Goal: Information Seeking & Learning: Check status

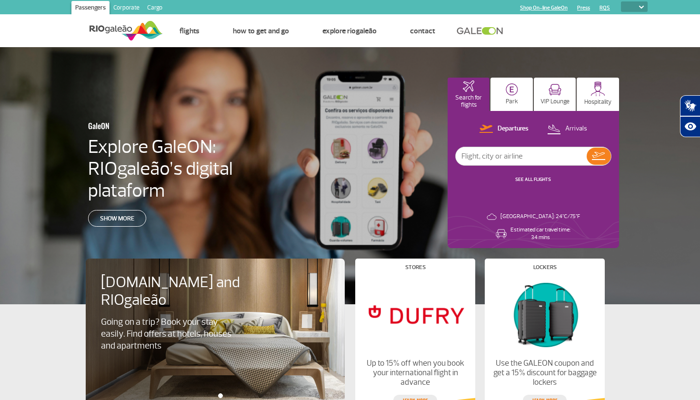
select select "pt-BR"
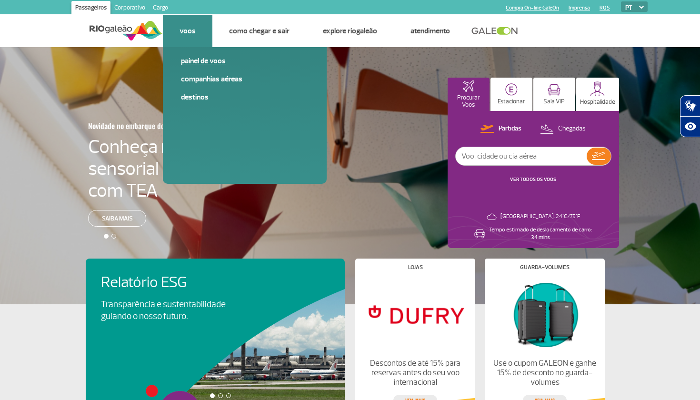
click at [192, 64] on link "Painel de voos" at bounding box center [245, 61] width 128 height 10
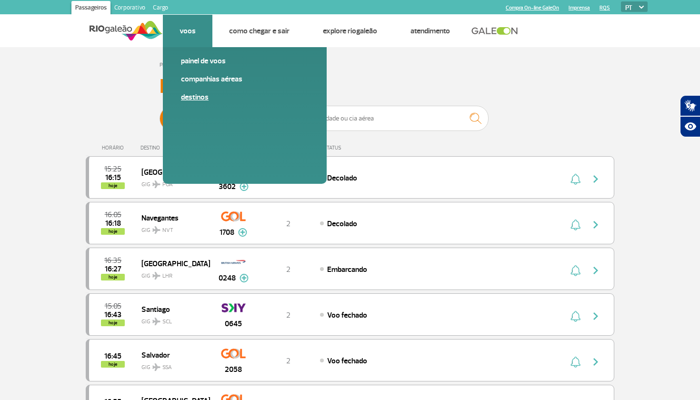
click at [192, 97] on link "Destinos" at bounding box center [245, 97] width 128 height 10
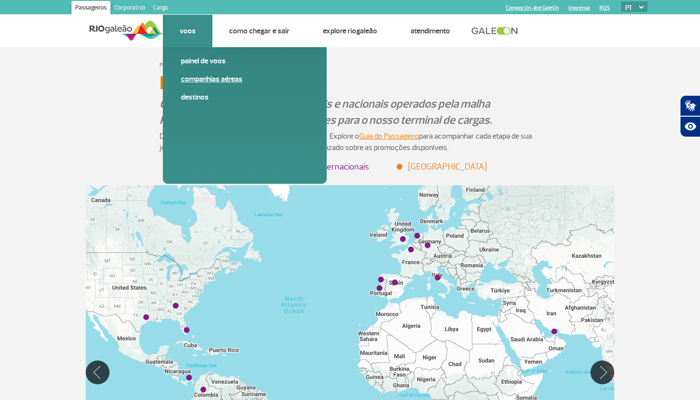
click at [206, 80] on link "Companhias Aéreas" at bounding box center [245, 79] width 128 height 10
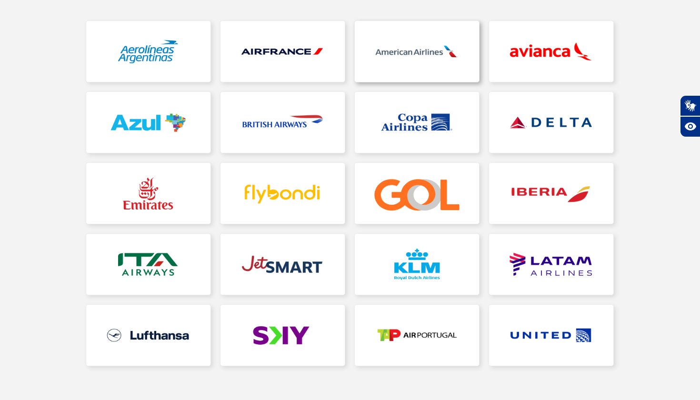
scroll to position [137, 0]
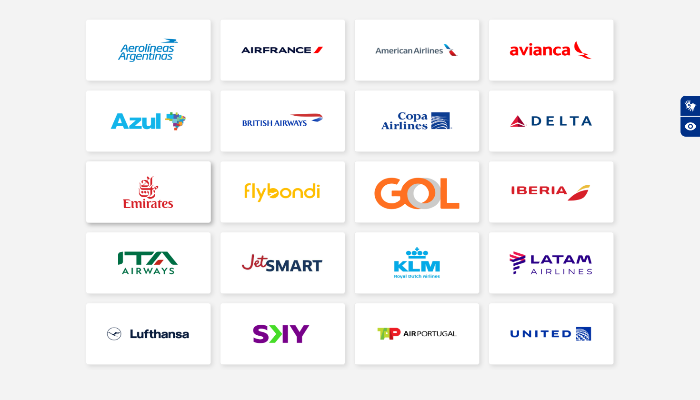
click at [146, 186] on link at bounding box center [148, 191] width 124 height 61
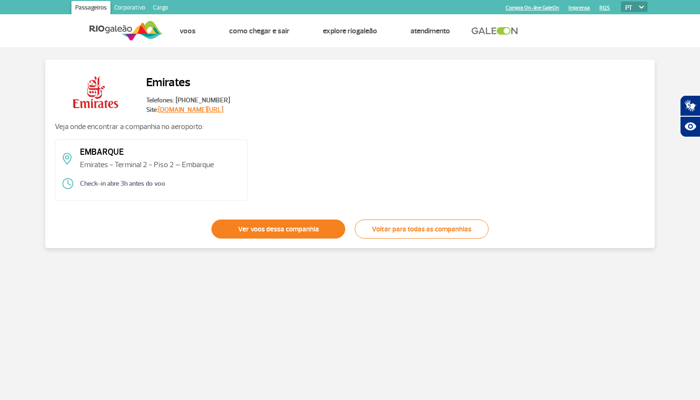
click at [254, 229] on link "Ver voos dessa companhia" at bounding box center [278, 229] width 134 height 19
